Goal: Information Seeking & Learning: Learn about a topic

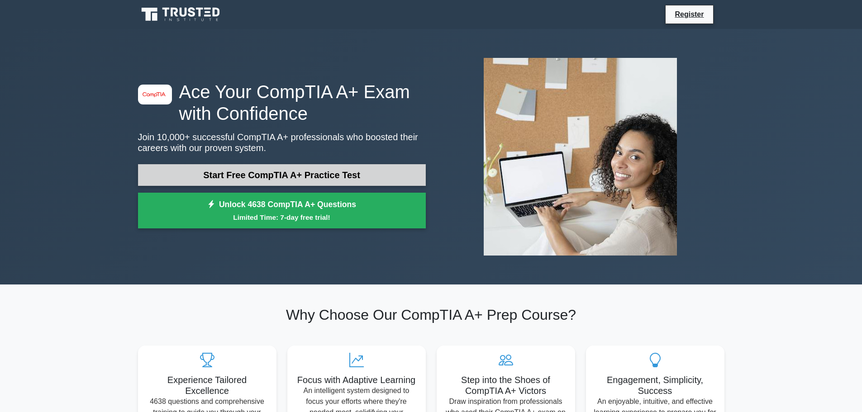
click at [258, 167] on link "Start Free CompTIA A+ Practice Test" at bounding box center [282, 175] width 288 height 22
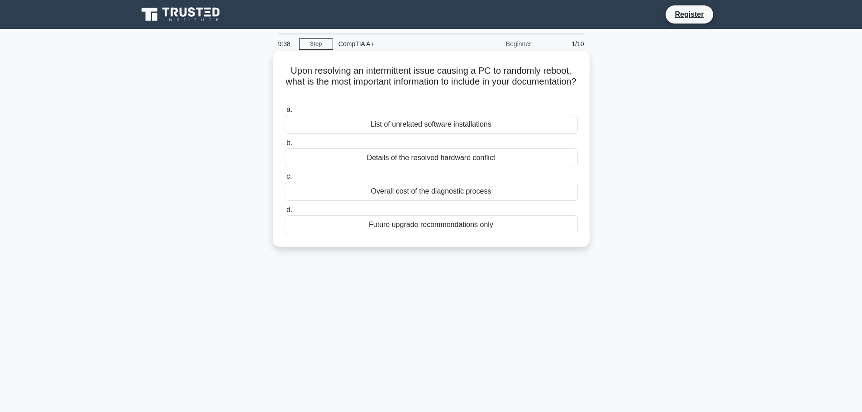
click at [355, 159] on div "Details of the resolved hardware conflict" at bounding box center [431, 157] width 293 height 19
click at [285, 146] on input "b. Details of the resolved hardware conflict" at bounding box center [285, 143] width 0 height 6
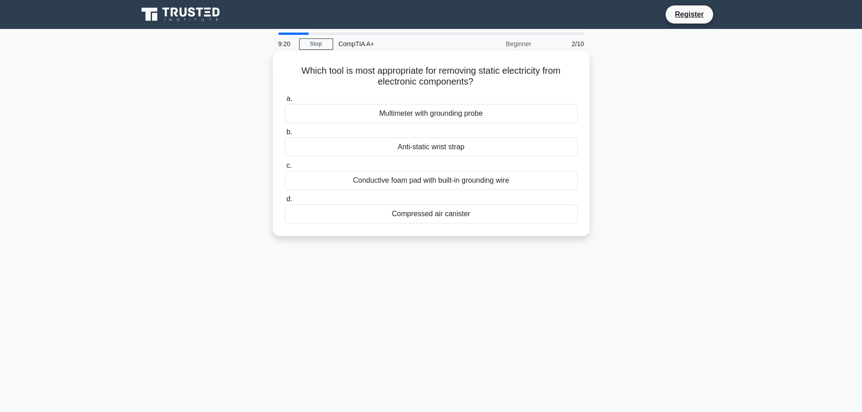
click at [361, 181] on div "Conductive foam pad with built-in grounding wire" at bounding box center [431, 180] width 293 height 19
click at [285, 169] on input "c. Conductive foam pad with built-in grounding wire" at bounding box center [285, 166] width 0 height 6
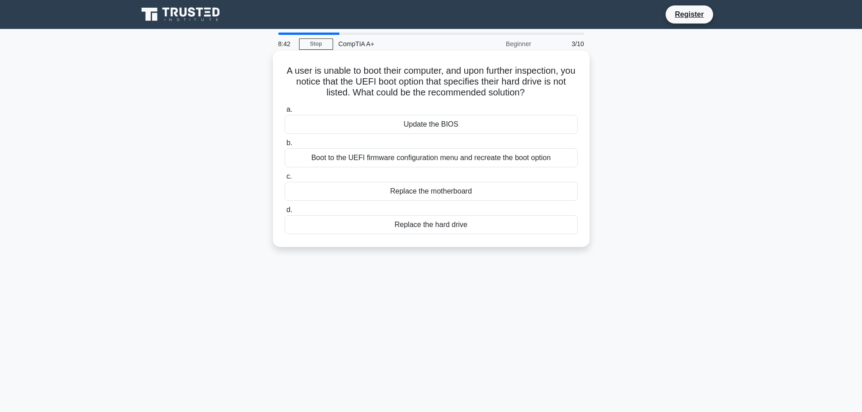
click at [364, 160] on div "Boot to the UEFI firmware configuration menu and recreate the boot option" at bounding box center [431, 157] width 293 height 19
click at [285, 146] on input "b. Boot to the UEFI firmware configuration menu and recreate the boot option" at bounding box center [285, 143] width 0 height 6
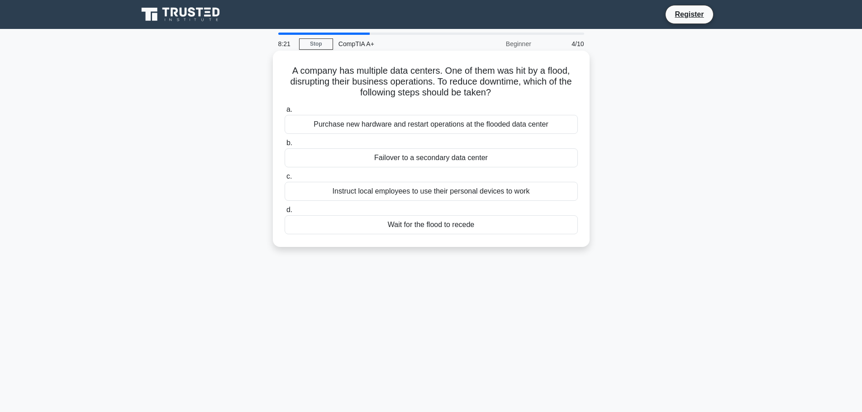
click at [357, 159] on div "Failover to a secondary data center" at bounding box center [431, 157] width 293 height 19
click at [285, 146] on input "b. Failover to a secondary data center" at bounding box center [285, 143] width 0 height 6
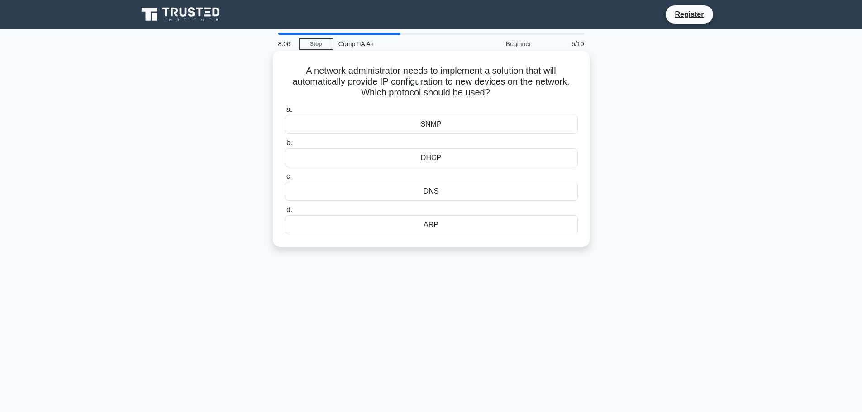
click at [364, 154] on div "DHCP" at bounding box center [431, 157] width 293 height 19
click at [285, 146] on input "b. DHCP" at bounding box center [285, 143] width 0 height 6
drag, startPoint x: 330, startPoint y: 174, endPoint x: 321, endPoint y: 173, distance: 10.0
drag, startPoint x: 321, startPoint y: 173, endPoint x: 298, endPoint y: 172, distance: 22.2
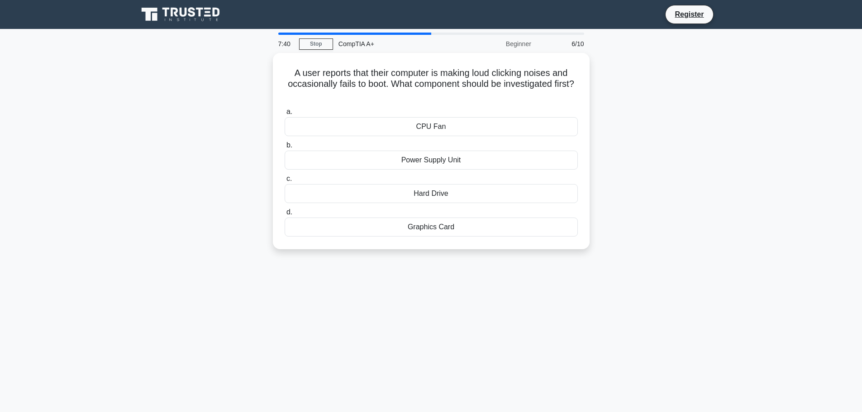
drag, startPoint x: 295, startPoint y: 173, endPoint x: 248, endPoint y: 196, distance: 51.8
click at [248, 196] on div "A user reports that their computer is making loud clicking noises and occasiona…" at bounding box center [432, 156] width 598 height 207
click at [366, 196] on div "Hard Drive" at bounding box center [431, 191] width 293 height 19
click at [285, 180] on input "c. Hard Drive" at bounding box center [285, 177] width 0 height 6
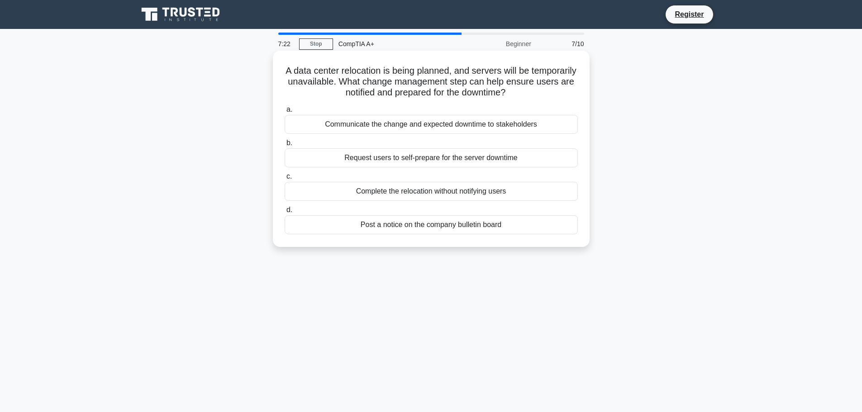
click at [352, 123] on div "Communicate the change and expected downtime to stakeholders" at bounding box center [431, 124] width 293 height 19
click at [285, 113] on input "a. Communicate the change and expected downtime to stakeholders" at bounding box center [285, 110] width 0 height 6
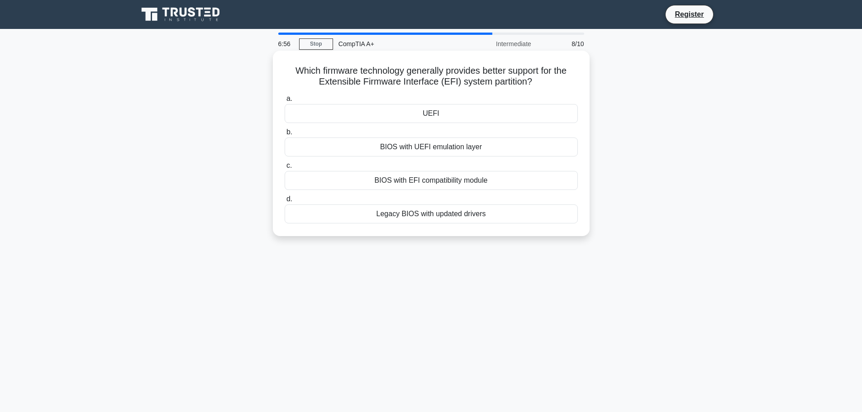
click at [358, 115] on div "UEFI" at bounding box center [431, 113] width 293 height 19
click at [285, 102] on input "a. [GEOGRAPHIC_DATA]" at bounding box center [285, 99] width 0 height 6
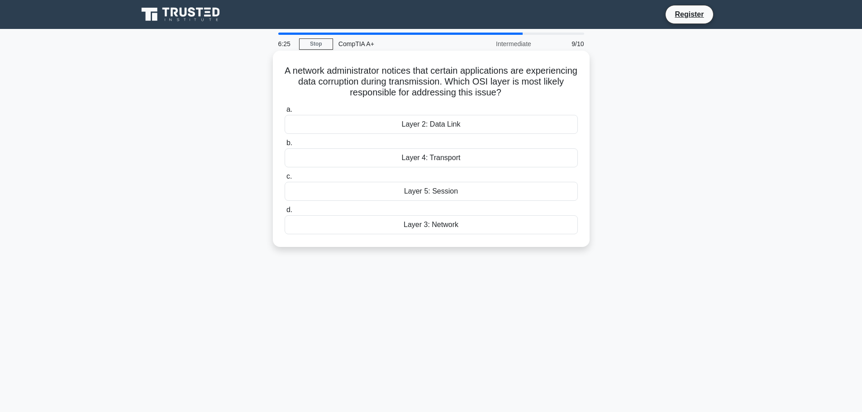
click at [411, 158] on div "Layer 4: Transport" at bounding box center [431, 157] width 293 height 19
click at [285, 146] on input "b. Layer 4: Transport" at bounding box center [285, 143] width 0 height 6
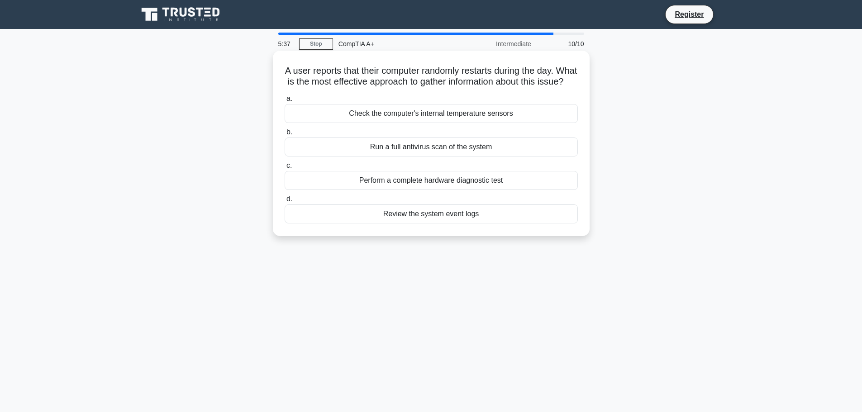
click at [385, 224] on div "Review the system event logs" at bounding box center [431, 214] width 293 height 19
click at [285, 202] on input "d. Review the system event logs" at bounding box center [285, 199] width 0 height 6
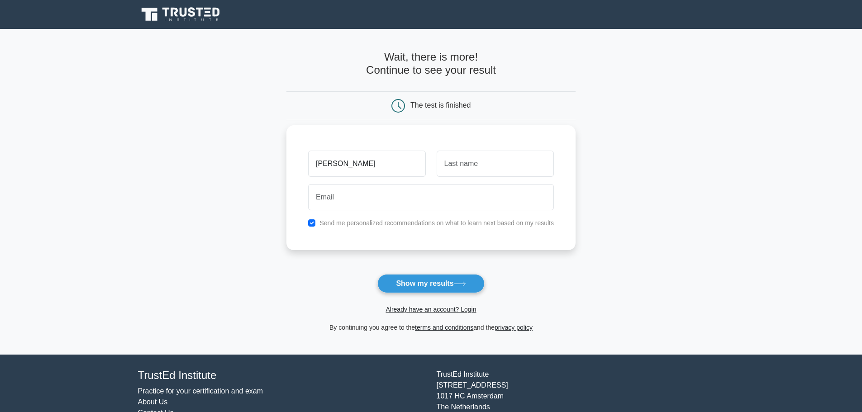
type input "[PERSON_NAME]"
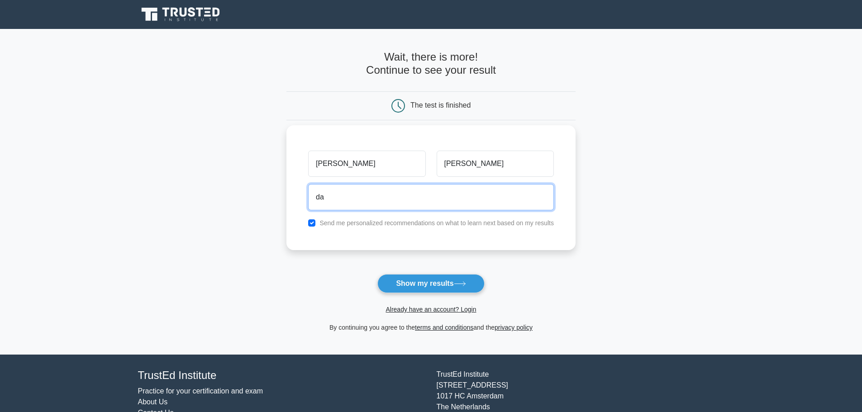
type input "dasuperfan@gmail.com"
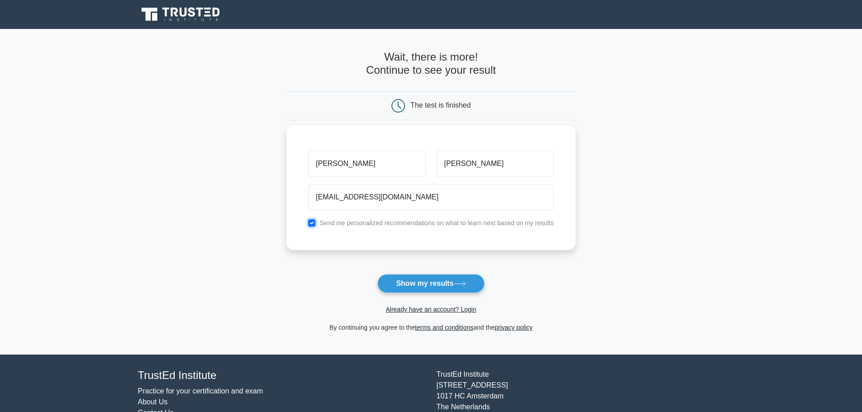
click at [310, 223] on input "checkbox" at bounding box center [311, 223] width 7 height 7
checkbox input "false"
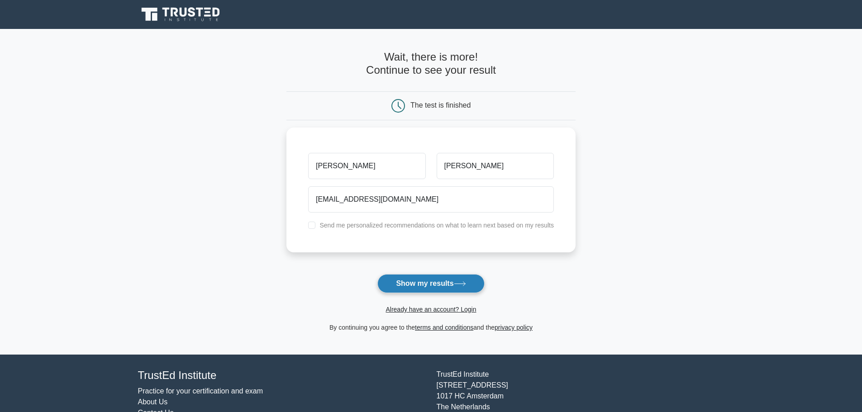
click at [442, 287] on button "Show my results" at bounding box center [431, 283] width 107 height 19
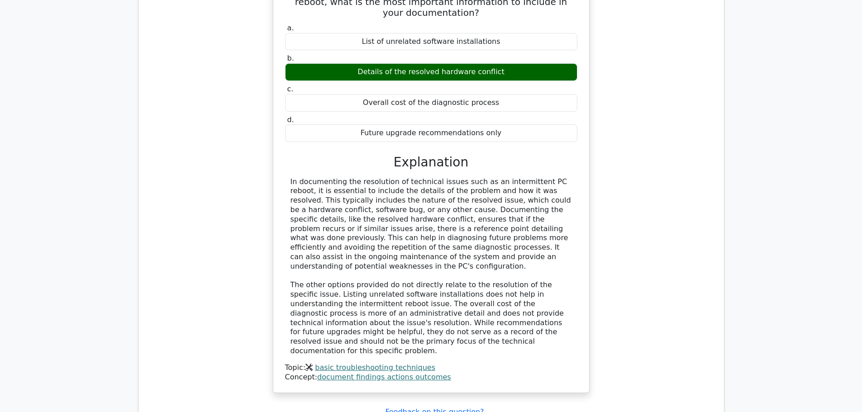
scroll to position [860, 0]
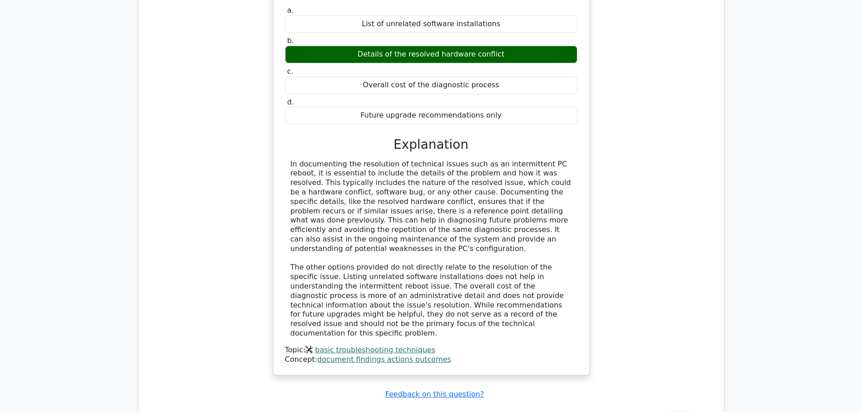
click at [673, 412] on button "Review" at bounding box center [680, 420] width 31 height 14
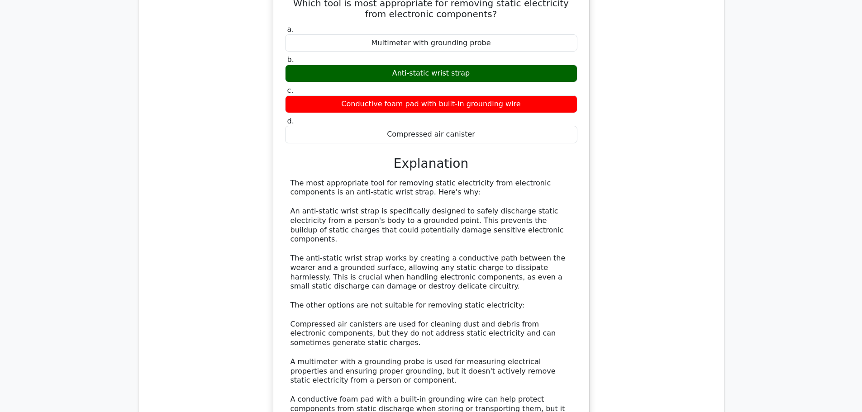
scroll to position [1358, 0]
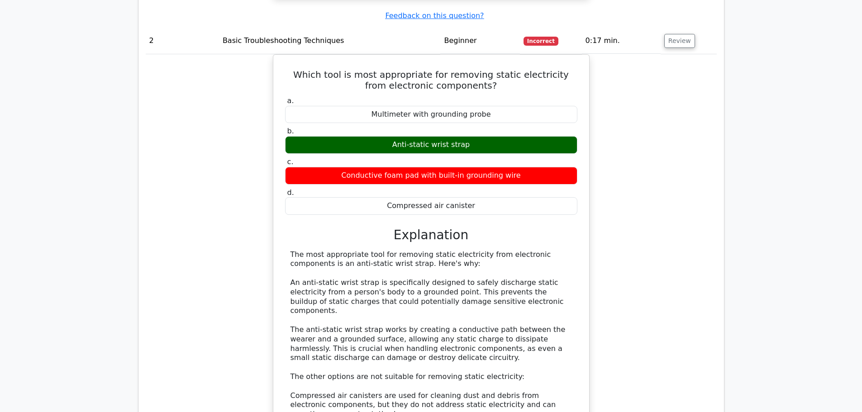
scroll to position [1250, 0]
